Goal: Task Accomplishment & Management: Complete application form

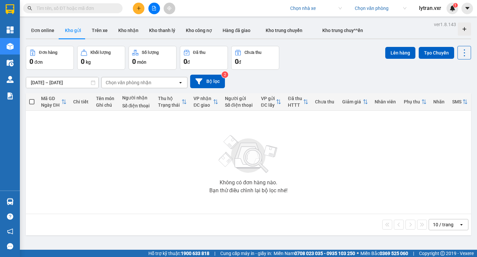
click at [298, 11] on input "search" at bounding box center [313, 8] width 47 height 10
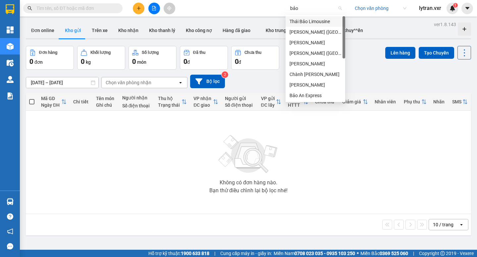
type input "bảo a"
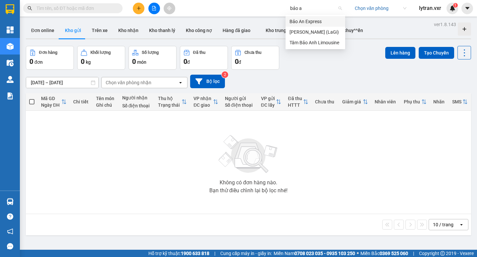
click at [296, 23] on div "Bảo An Express" at bounding box center [315, 21] width 52 height 7
click at [78, 7] on input "text" at bounding box center [75, 8] width 78 height 7
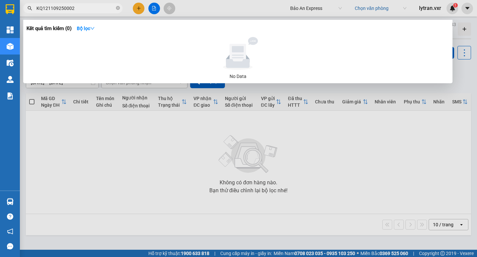
click at [87, 9] on input "KQ121109250002" at bounding box center [75, 8] width 78 height 7
type input "0398530971"
click at [325, 130] on div at bounding box center [238, 128] width 477 height 257
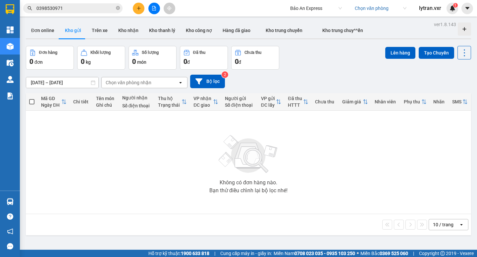
click at [298, 13] on span "Bảo An Express" at bounding box center [316, 8] width 52 height 10
type input "LONG HOA"
click at [304, 21] on div "Long Hoàn Express" at bounding box center [315, 21] width 52 height 7
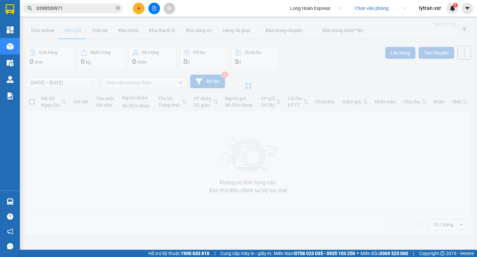
type input "[DATE] – [DATE]"
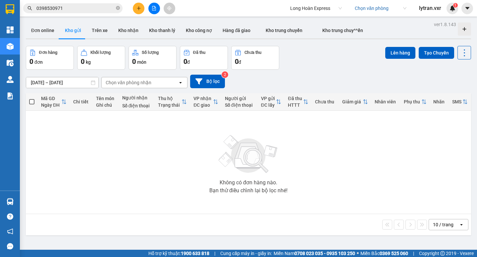
click at [80, 10] on input "0398530971" at bounding box center [75, 8] width 78 height 7
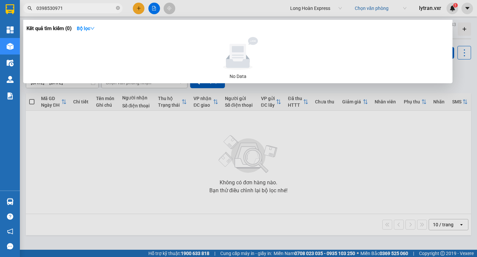
type input "0398530971"
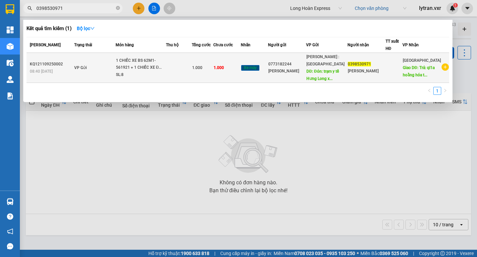
click at [115, 72] on td "VP Gửi" at bounding box center [93, 68] width 43 height 30
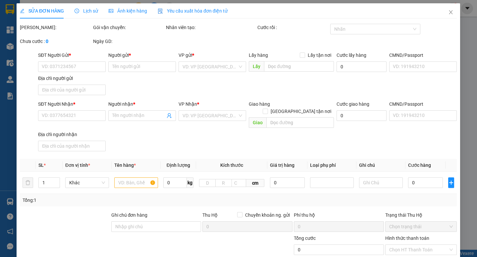
type input "0773182244"
type input "[PERSON_NAME]"
type input "Đón: trạm y tế Hưng Long xã [GEOGRAPHIC_DATA] [GEOGRAPHIC_DATA]"
type input "0398530971"
type input "[PERSON_NAME]"
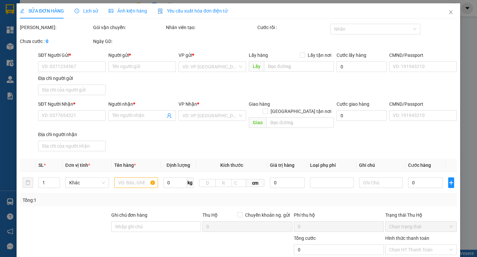
type input "Trả: ql1a hoằng hóa thanh hóa"
type input "CHIÀ KHÓA QUẤN TAY LÁI - KHÔNG CAVET"
type input "1.000"
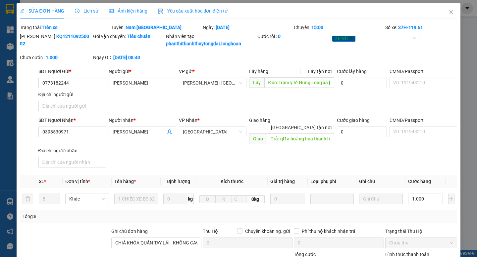
click at [94, 11] on span "Lịch sử" at bounding box center [86, 10] width 23 height 5
